Goal: Navigation & Orientation: Find specific page/section

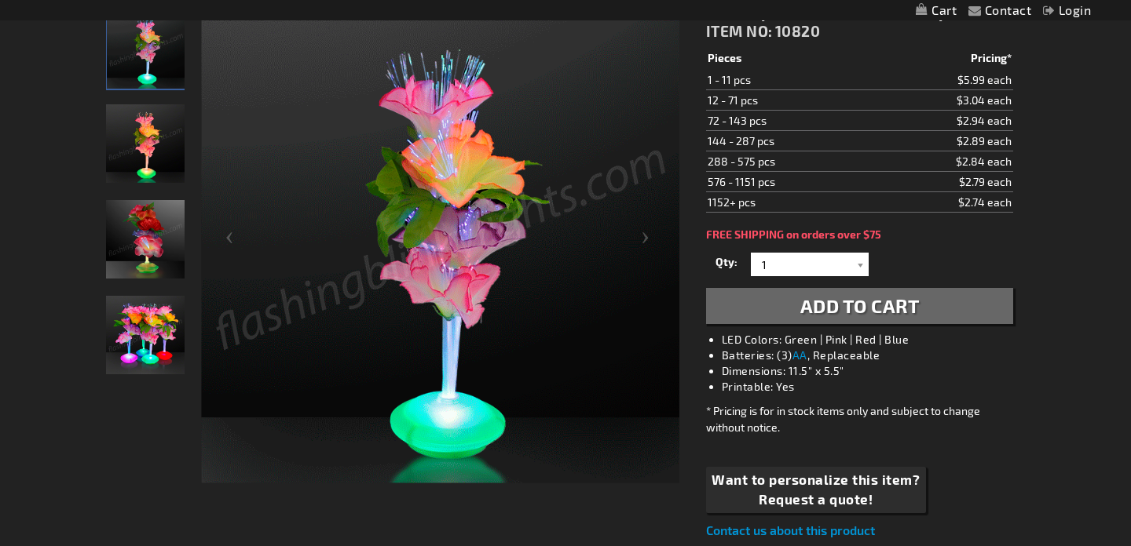
scroll to position [243, 0]
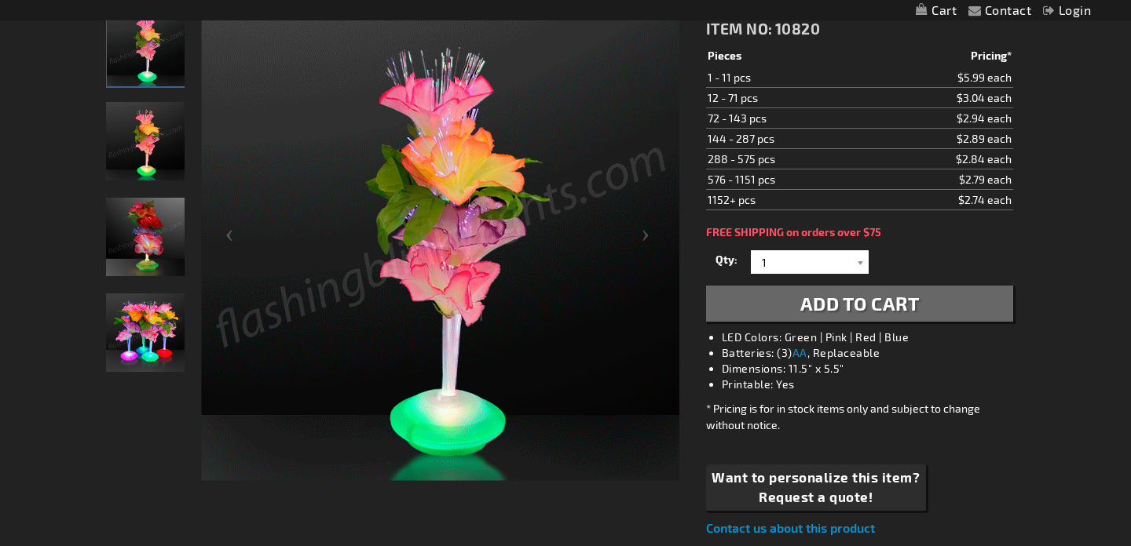
click at [156, 137] on img "Fiber Optic LED Light Up Flower Centerpiece" at bounding box center [145, 141] width 79 height 79
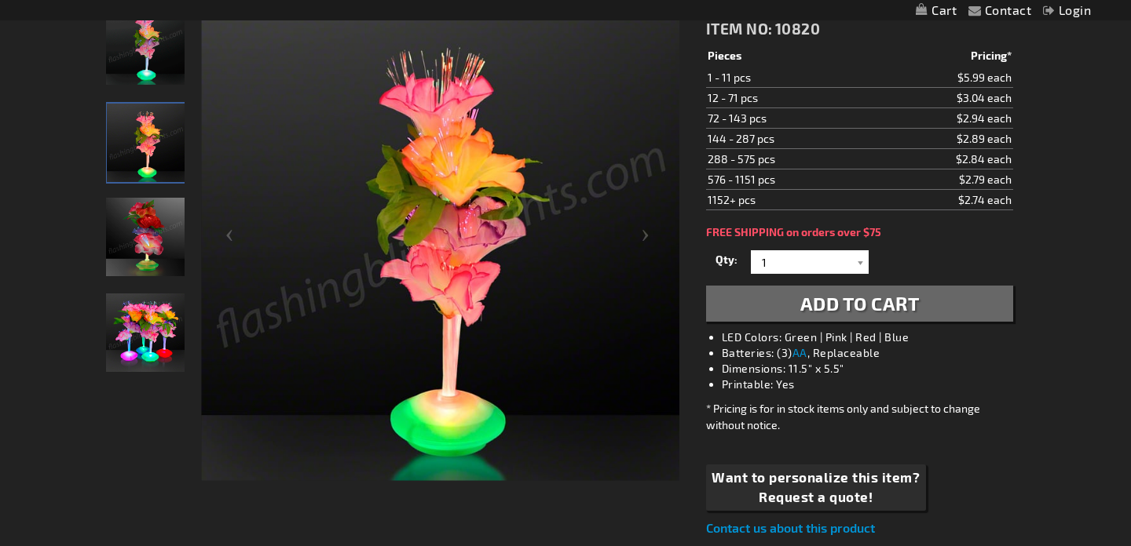
click at [155, 229] on img "Fiber Optic LED Light Up Flower Centerpiece" at bounding box center [145, 237] width 79 height 79
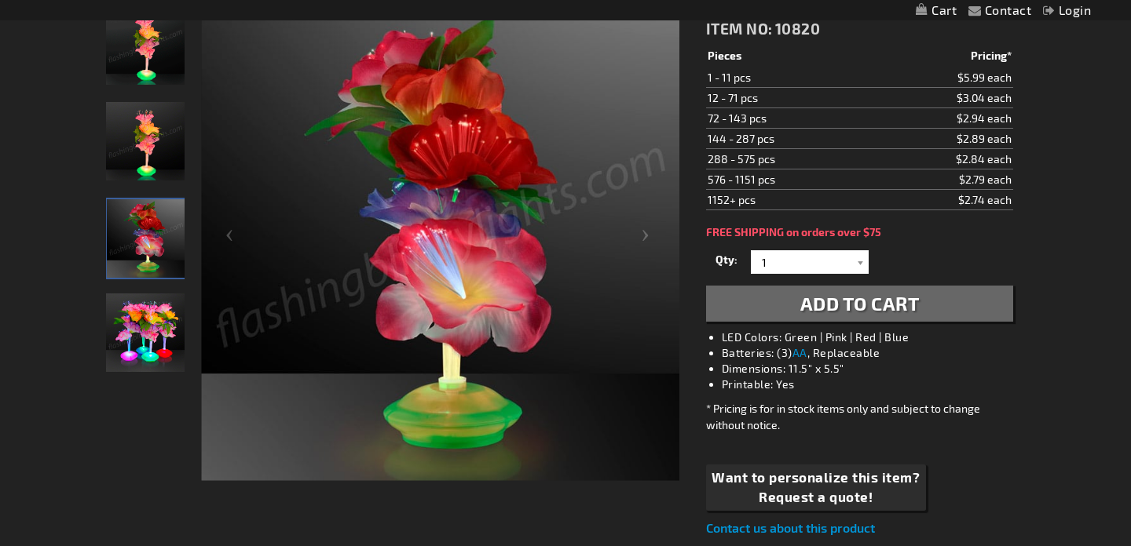
click at [145, 336] on img "Fiber Optic LED Light Up Flower Centerpiece" at bounding box center [145, 333] width 79 height 79
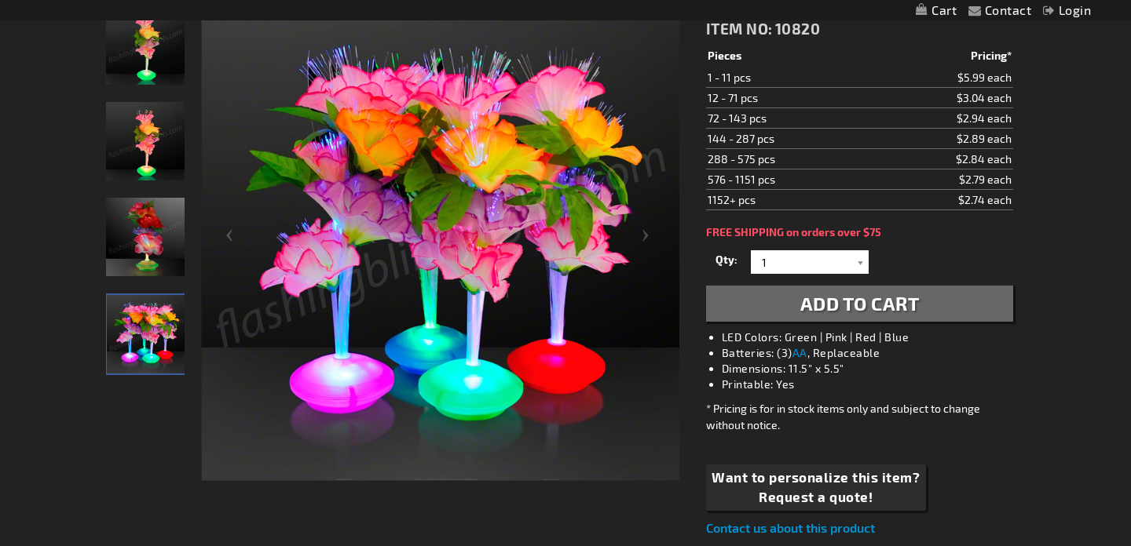
click at [162, 228] on img "Fiber Optic LED Light Up Flower Centerpiece" at bounding box center [145, 237] width 79 height 79
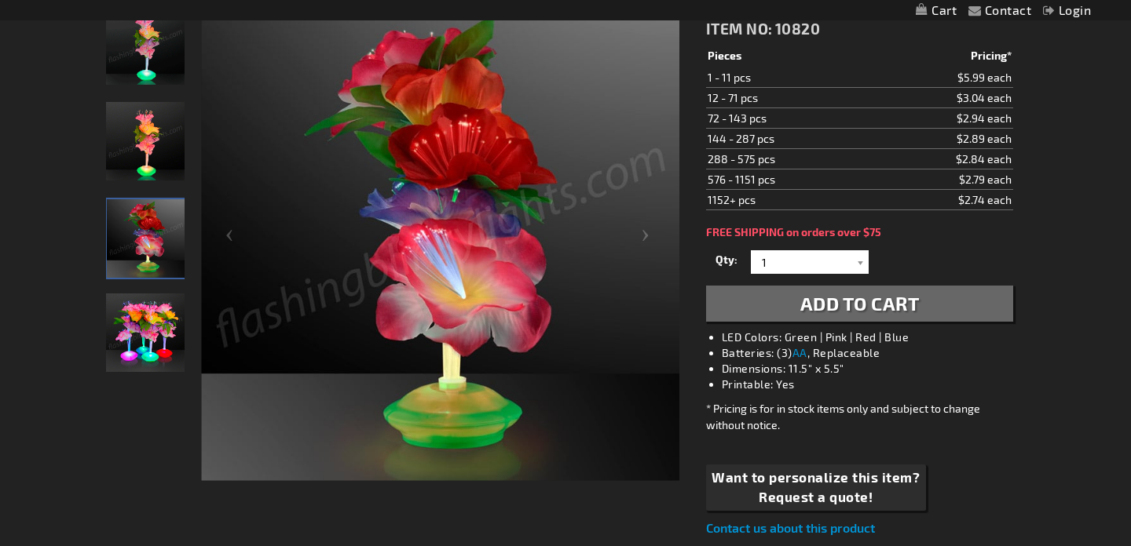
click at [144, 80] on img "Fiber Optic LED Light Up Flower Centerpiece" at bounding box center [145, 45] width 79 height 79
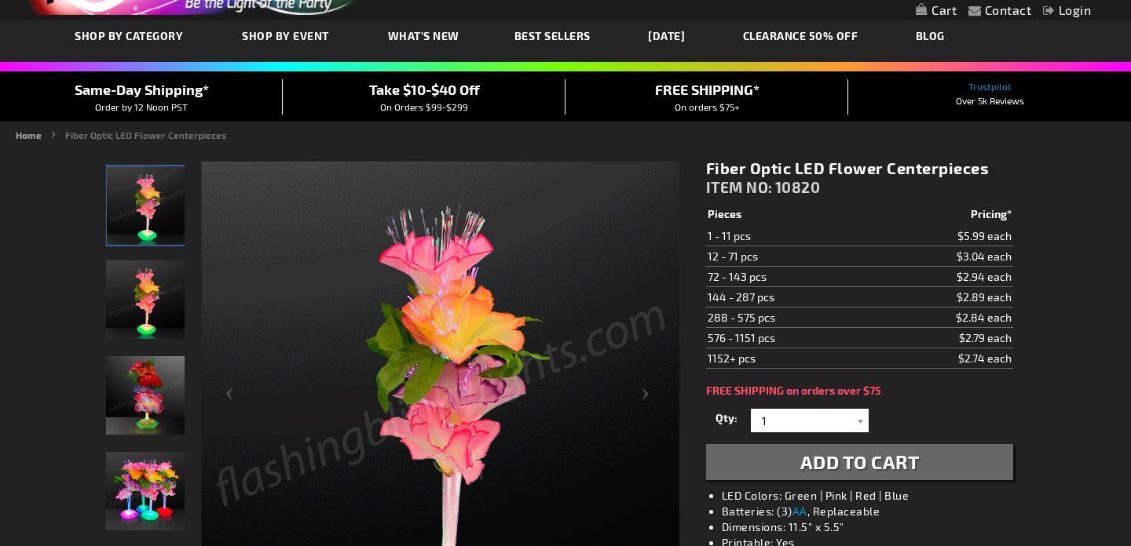
scroll to position [0, 0]
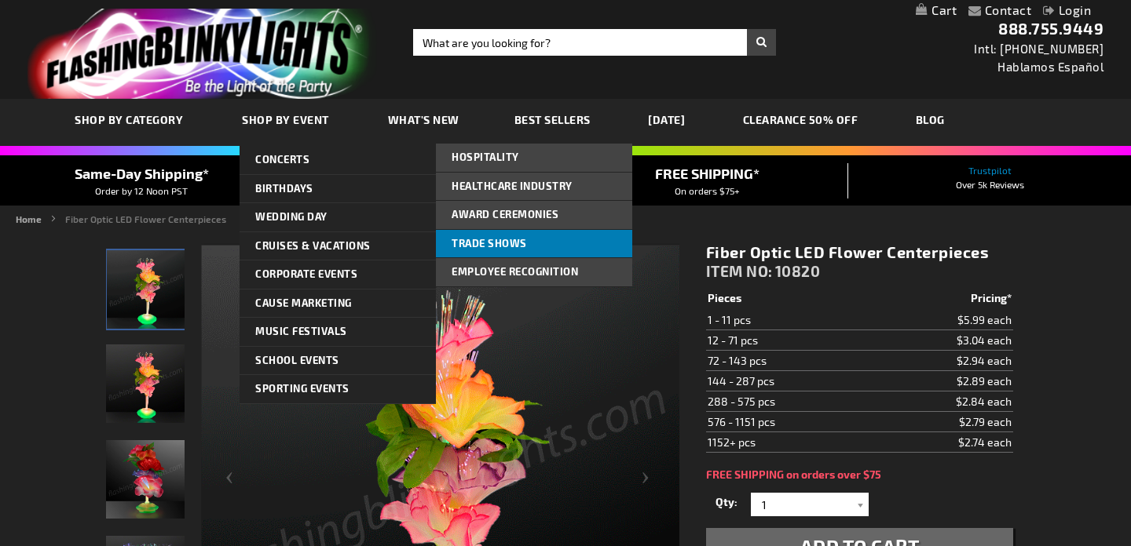
click at [506, 236] on link "Trade Shows" at bounding box center [534, 244] width 196 height 28
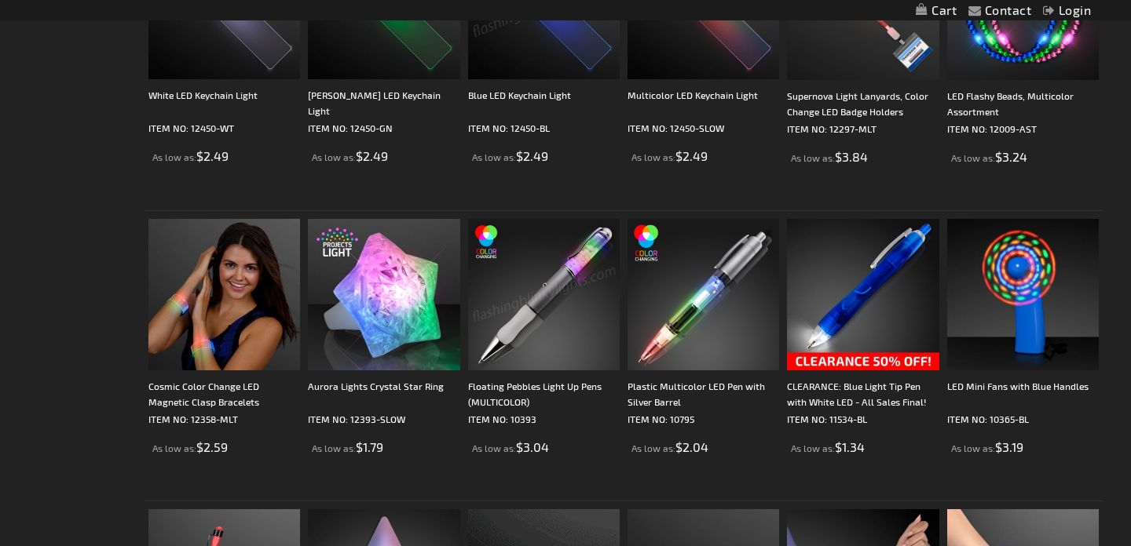
scroll to position [195, 0]
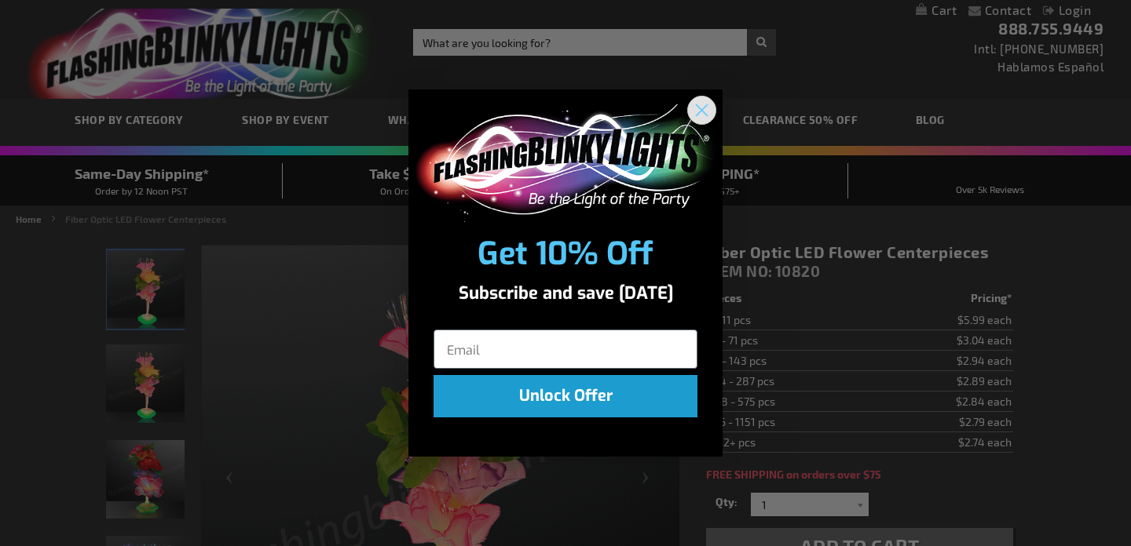
click at [706, 108] on circle "Close dialog" at bounding box center [702, 110] width 26 height 26
